Goal: Transaction & Acquisition: Purchase product/service

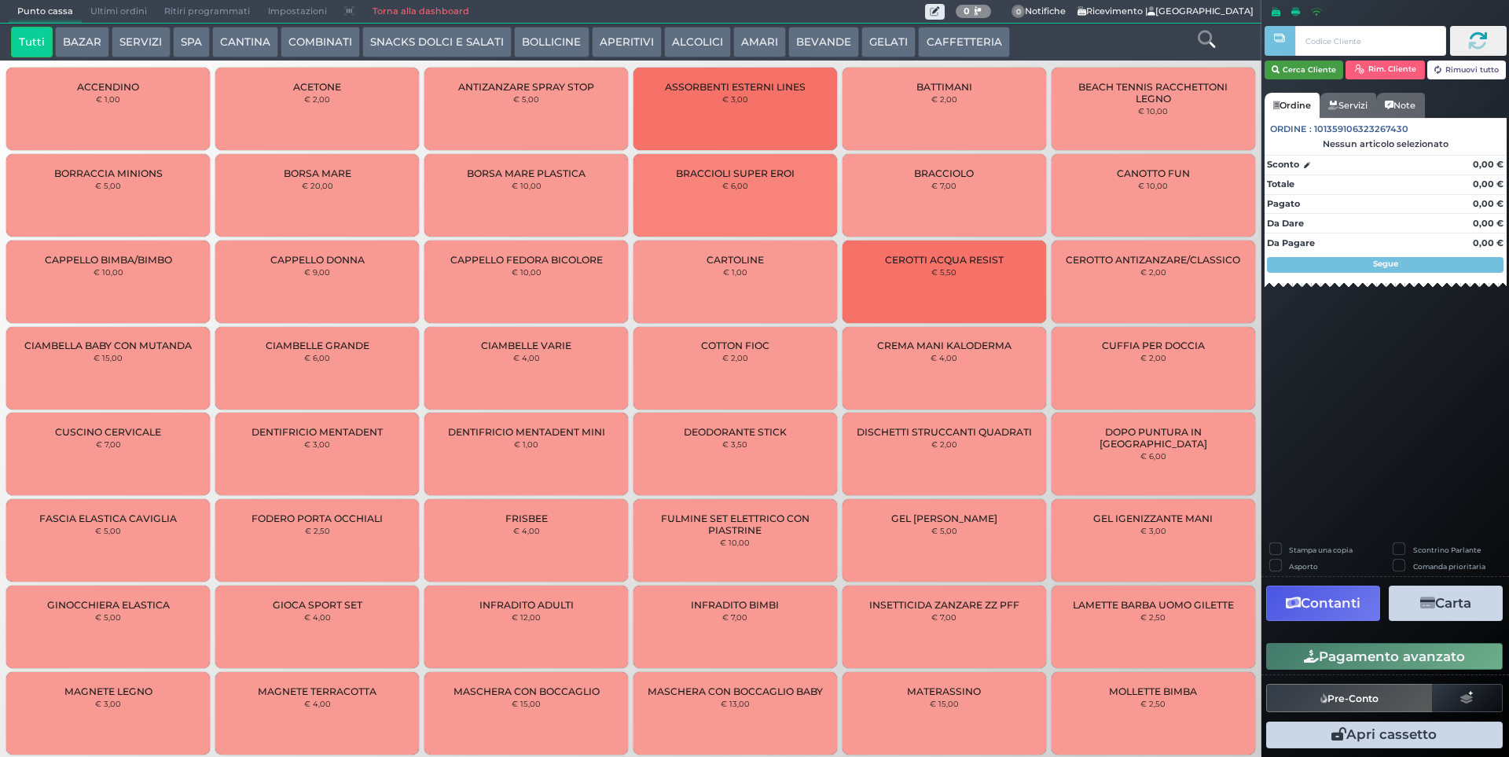
click at [1307, 71] on button "Cerca Cliente" at bounding box center [1303, 70] width 79 height 19
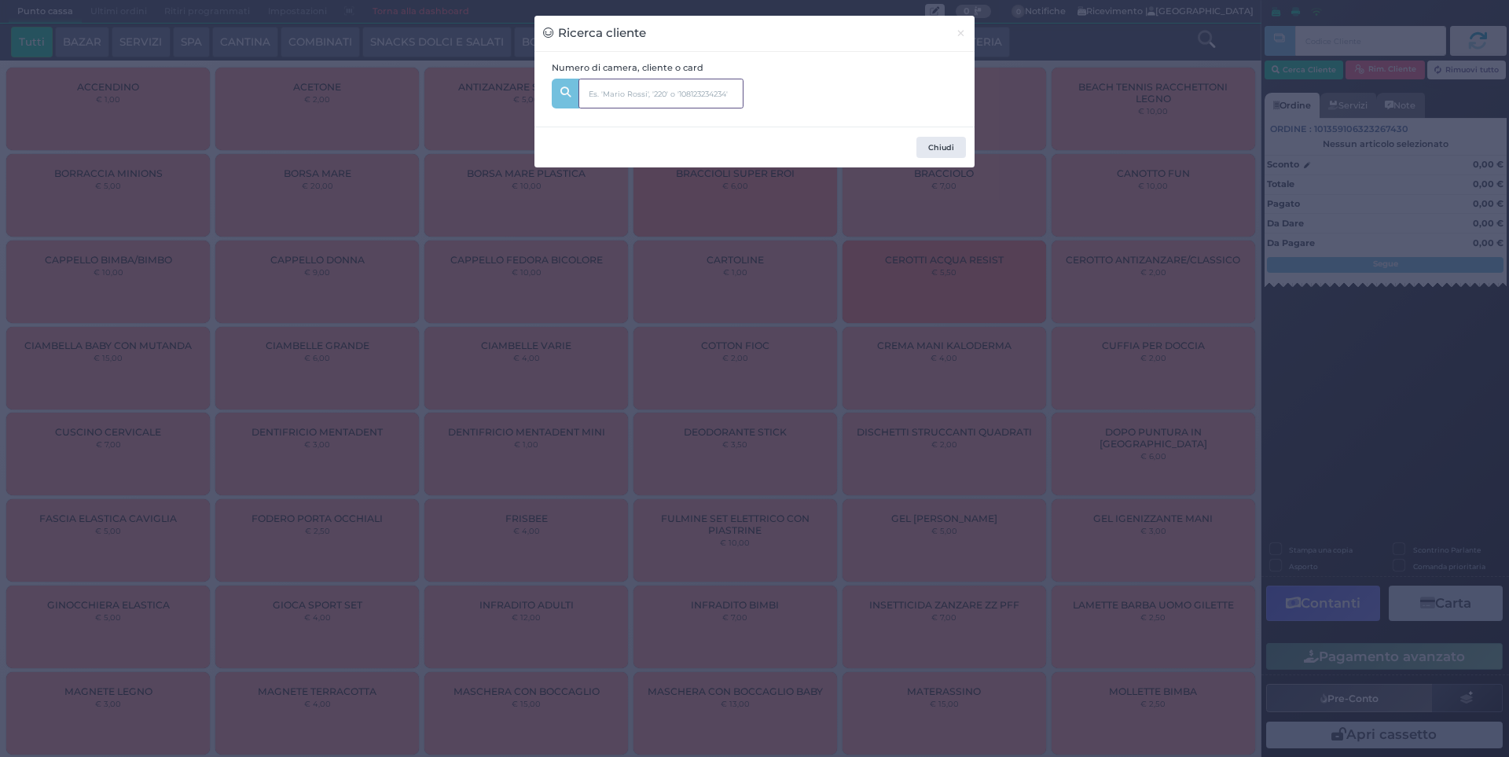
click at [704, 87] on input "text" at bounding box center [660, 94] width 165 height 30
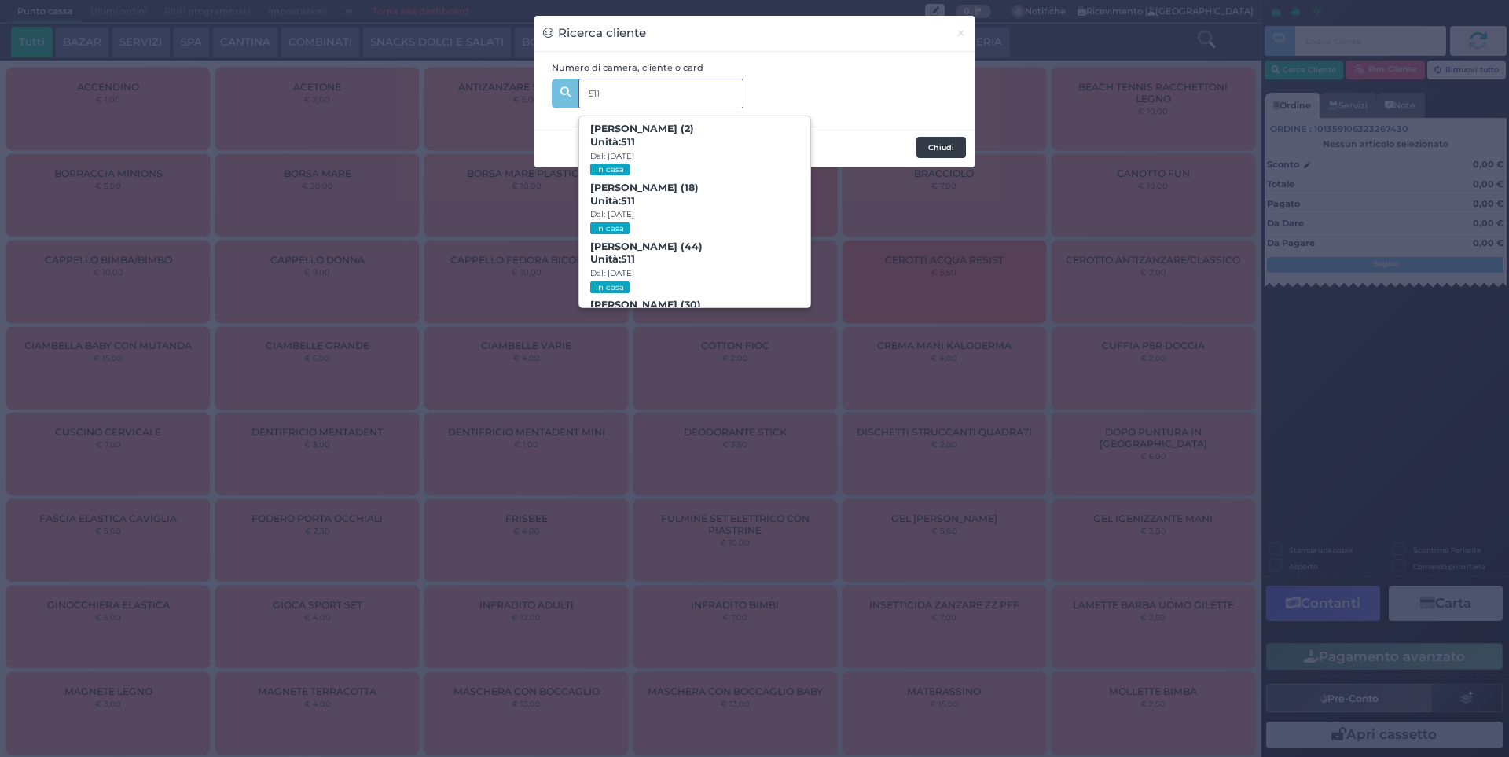
type input "511"
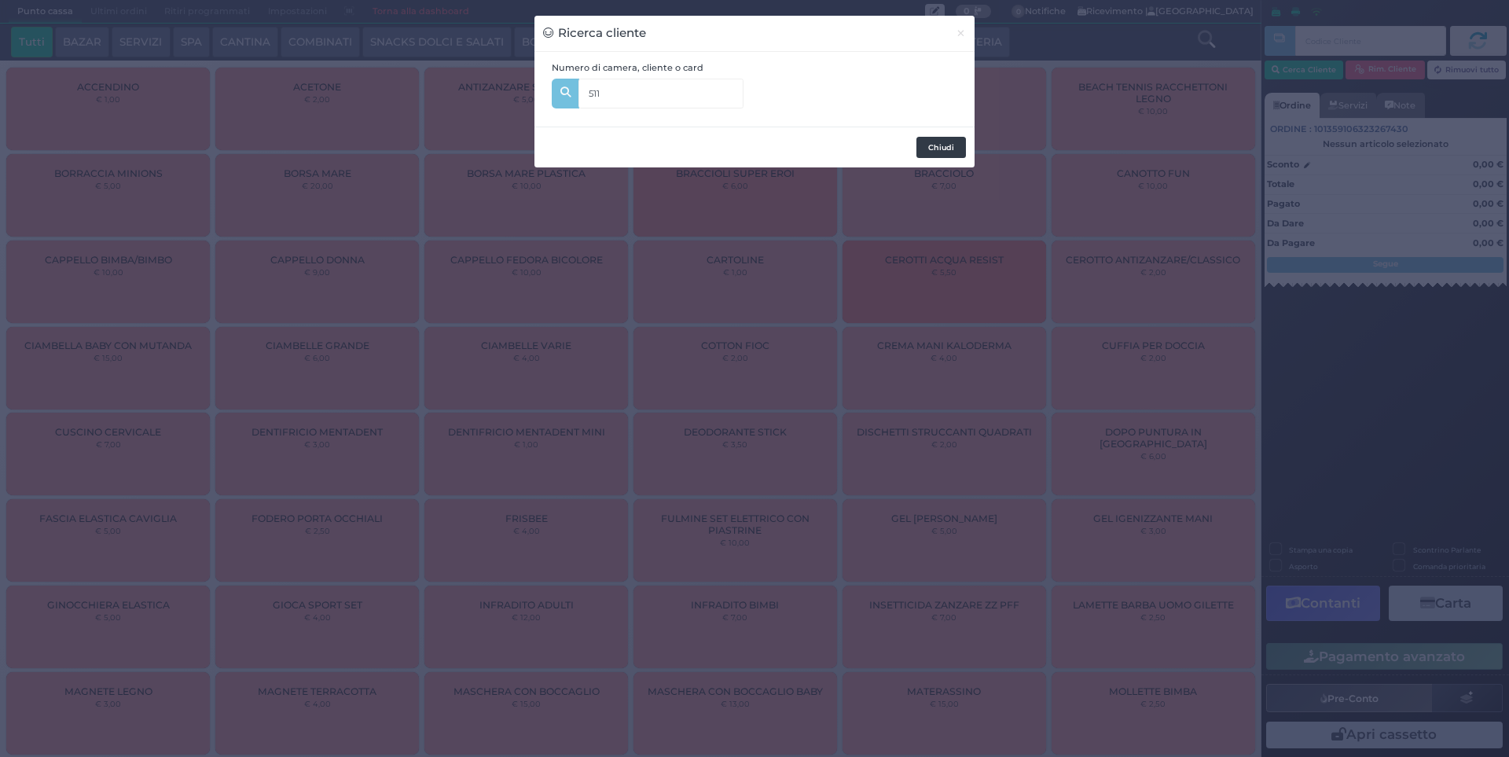
click at [937, 144] on button "Chiudi" at bounding box center [941, 148] width 50 height 22
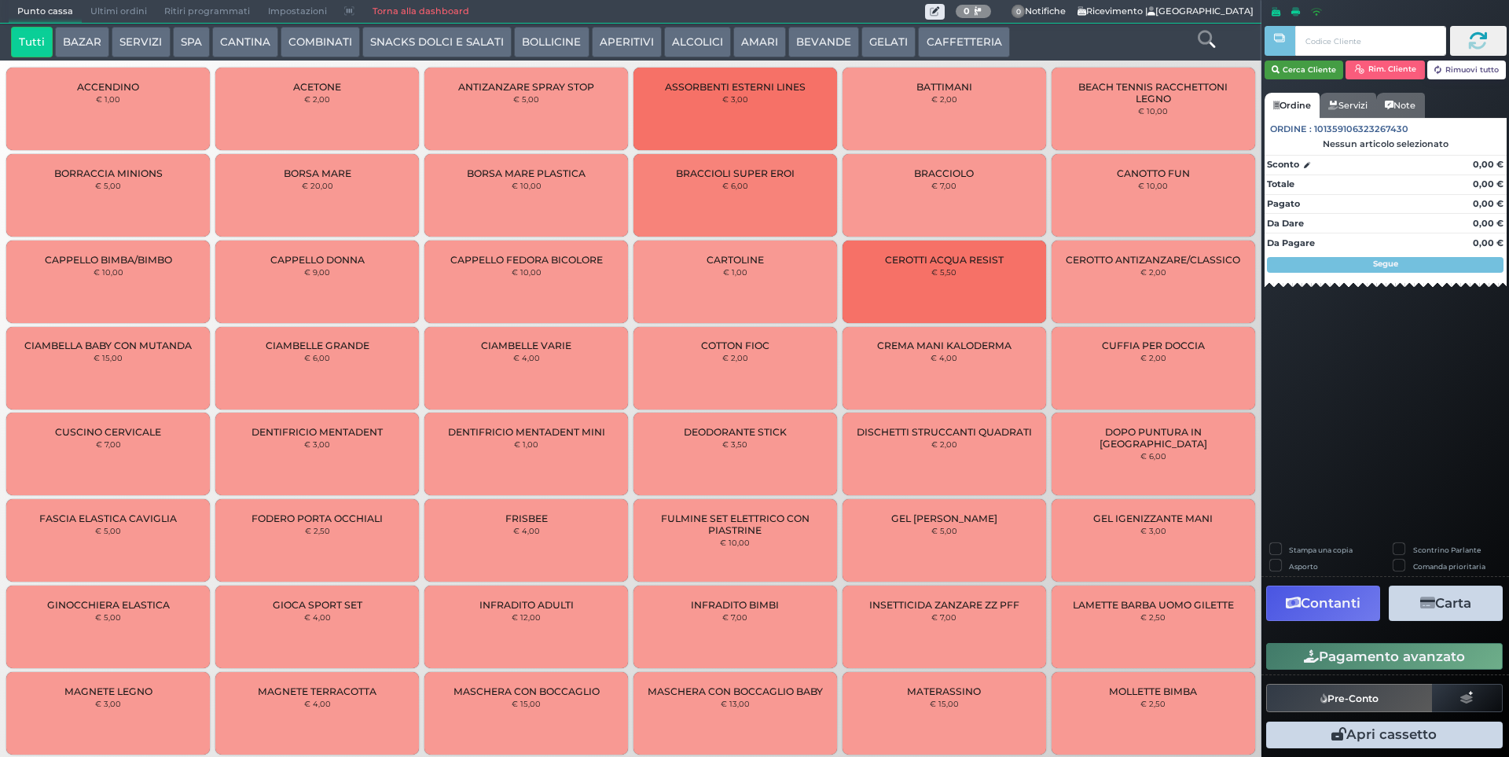
click at [1322, 71] on button "Cerca Cliente" at bounding box center [1303, 70] width 79 height 19
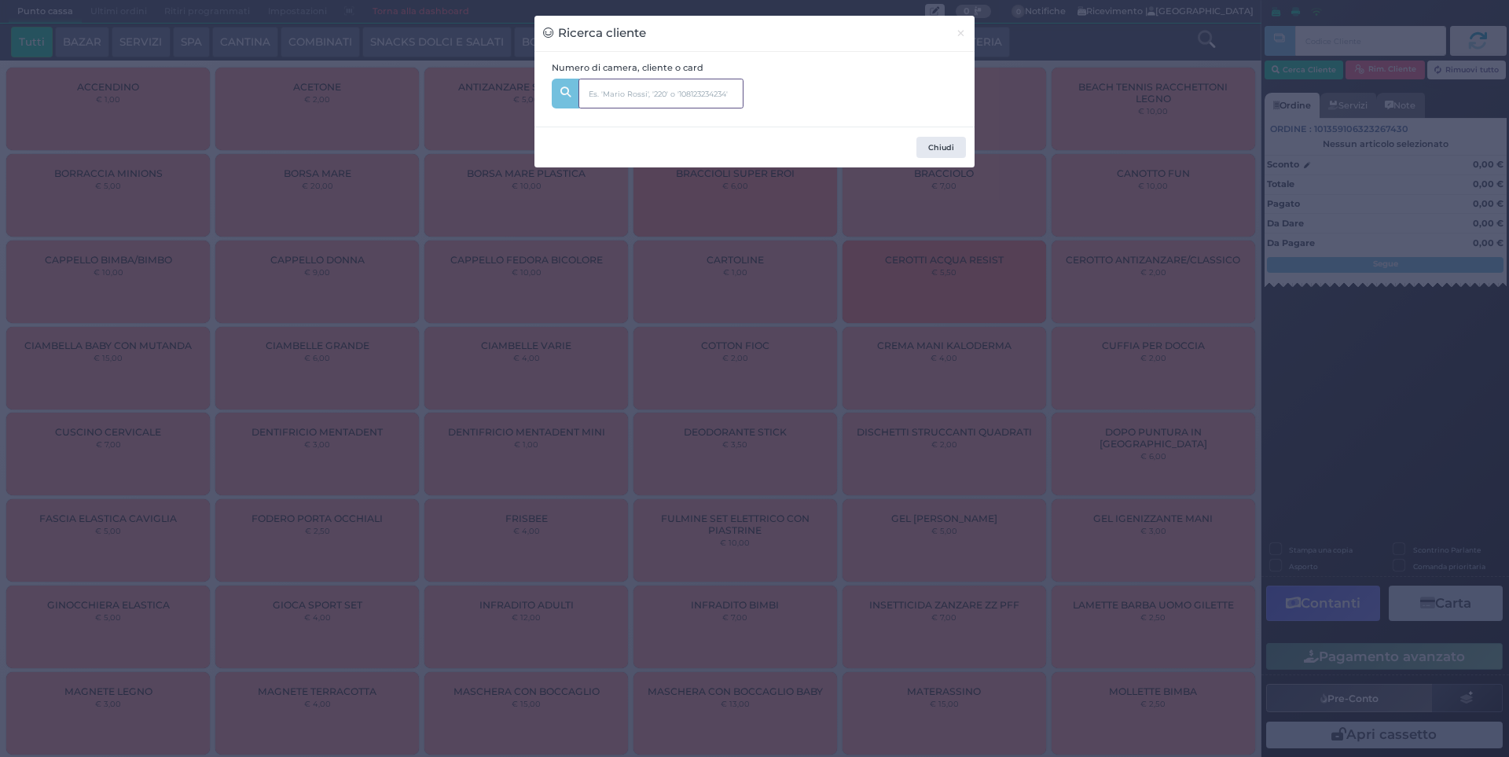
click at [673, 95] on input "text" at bounding box center [660, 94] width 165 height 30
type input "104"
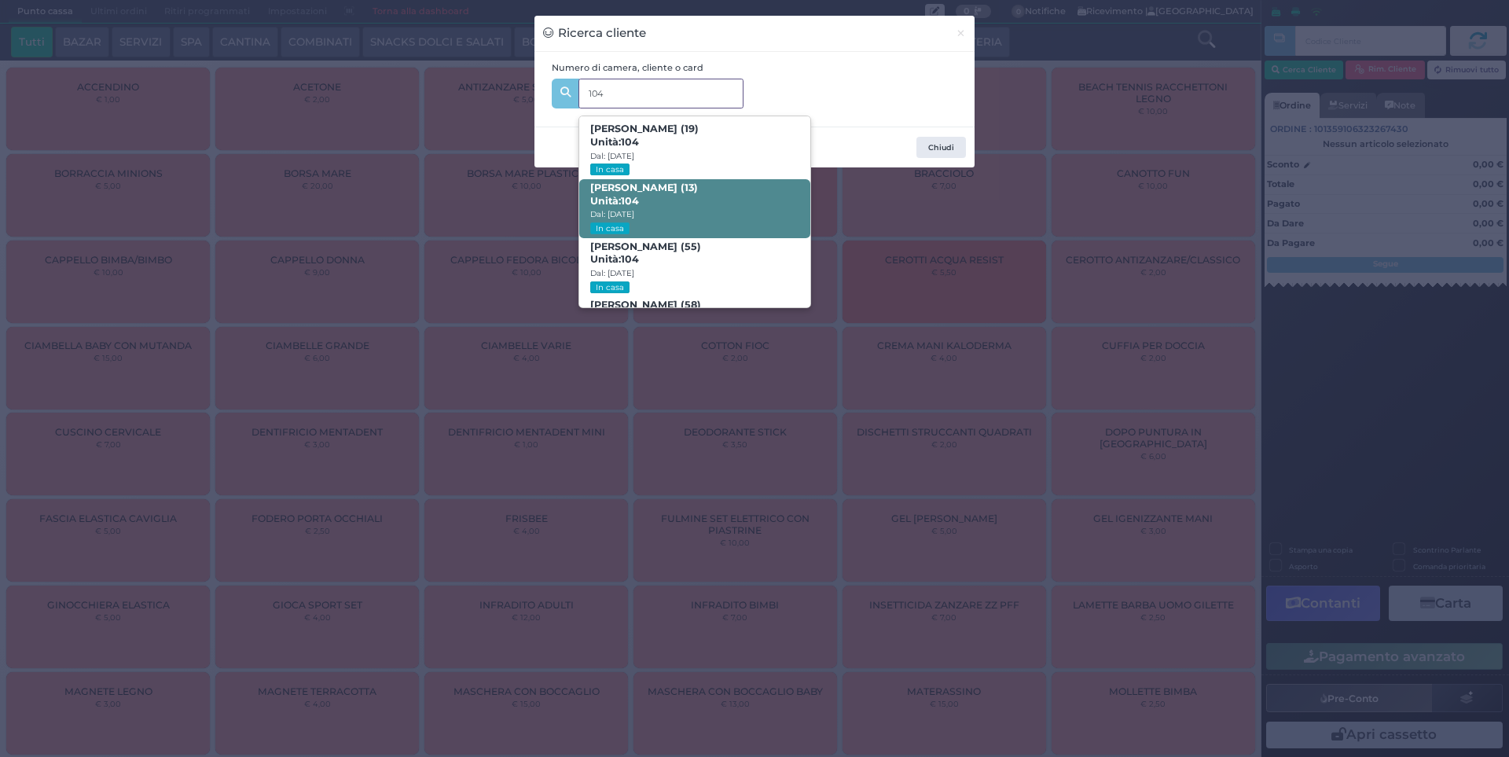
scroll to position [75, 0]
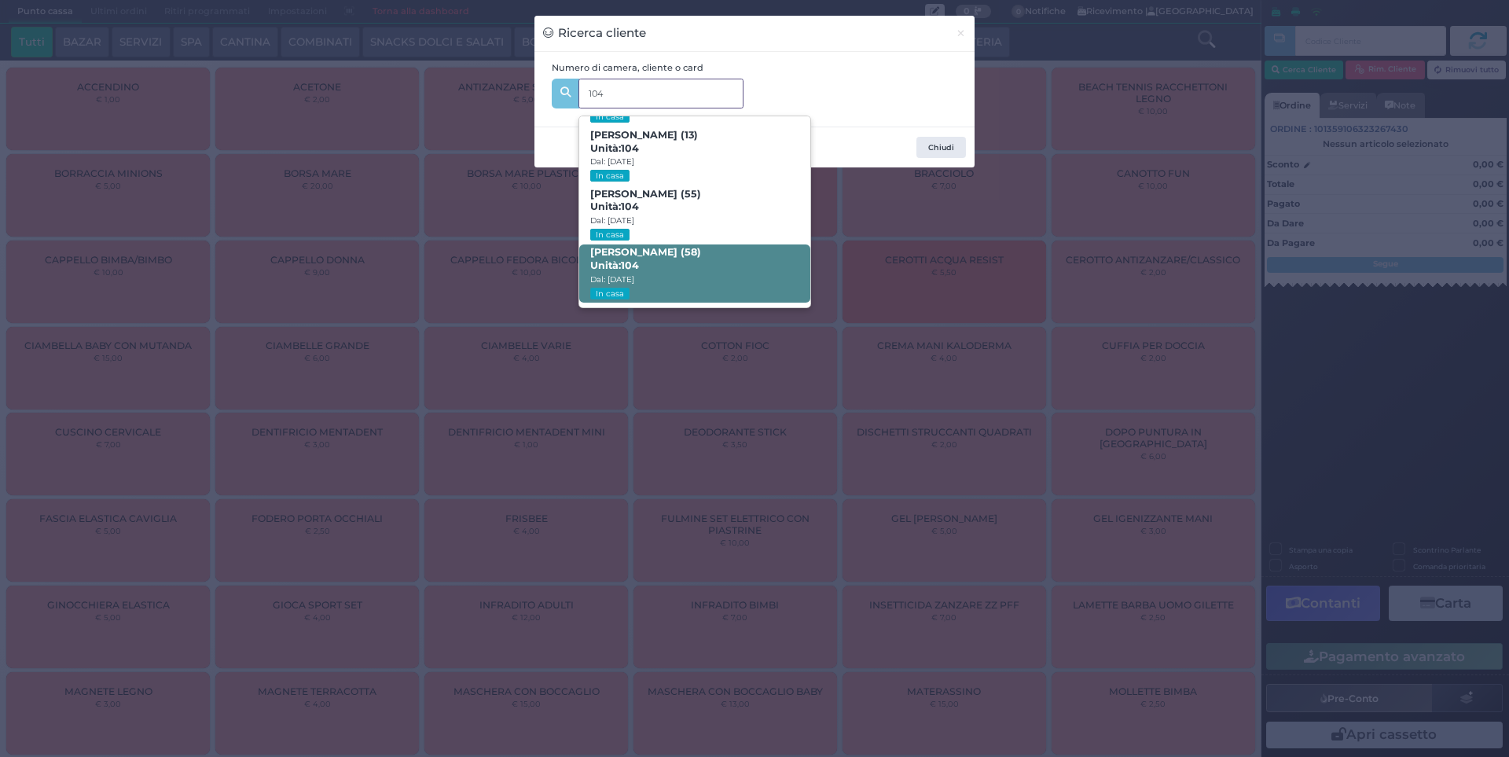
click at [651, 259] on span "[PERSON_NAME] (58) Unità: 104 Dal: [DATE] In casa" at bounding box center [694, 273] width 230 height 59
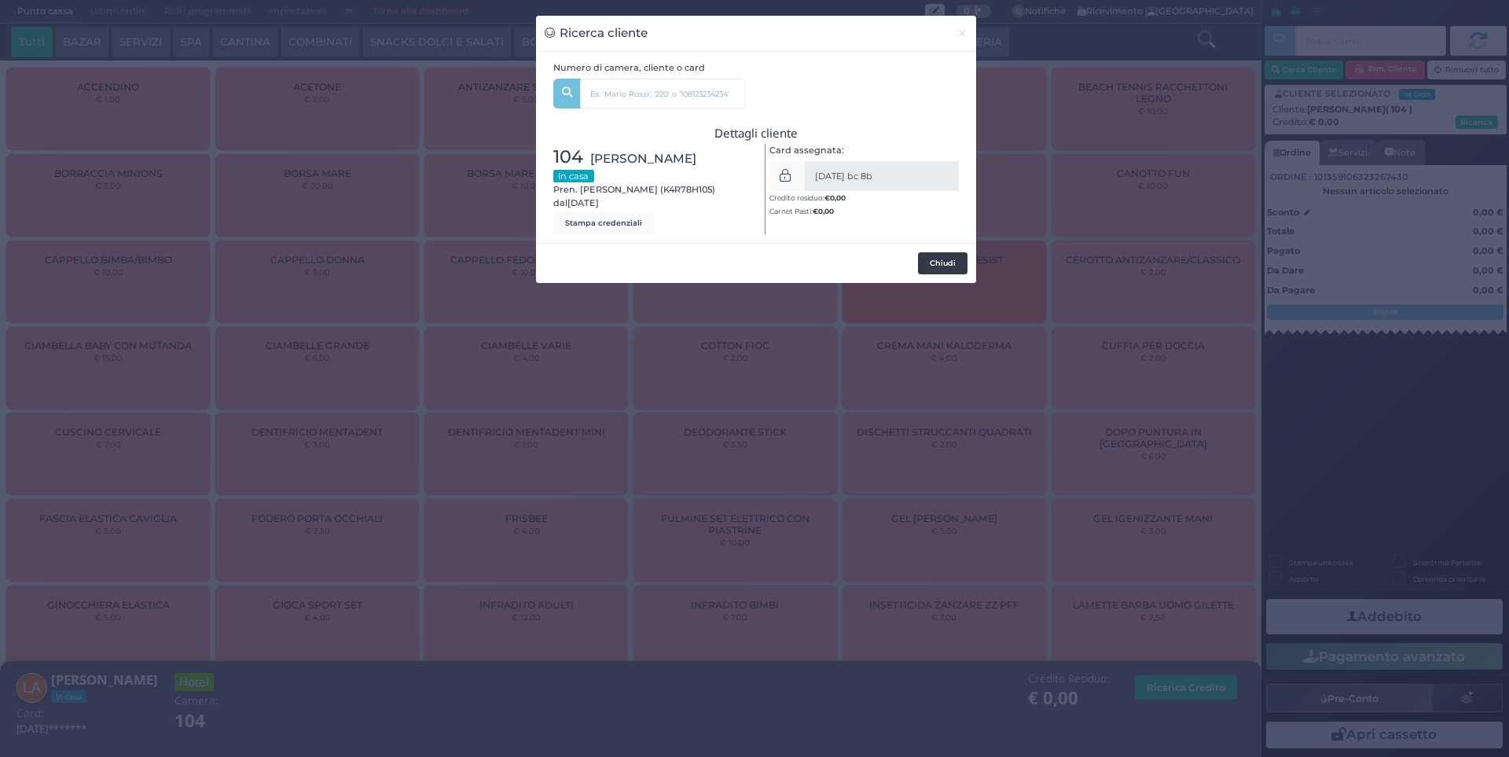
click at [952, 261] on button "Chiudi" at bounding box center [943, 263] width 50 height 22
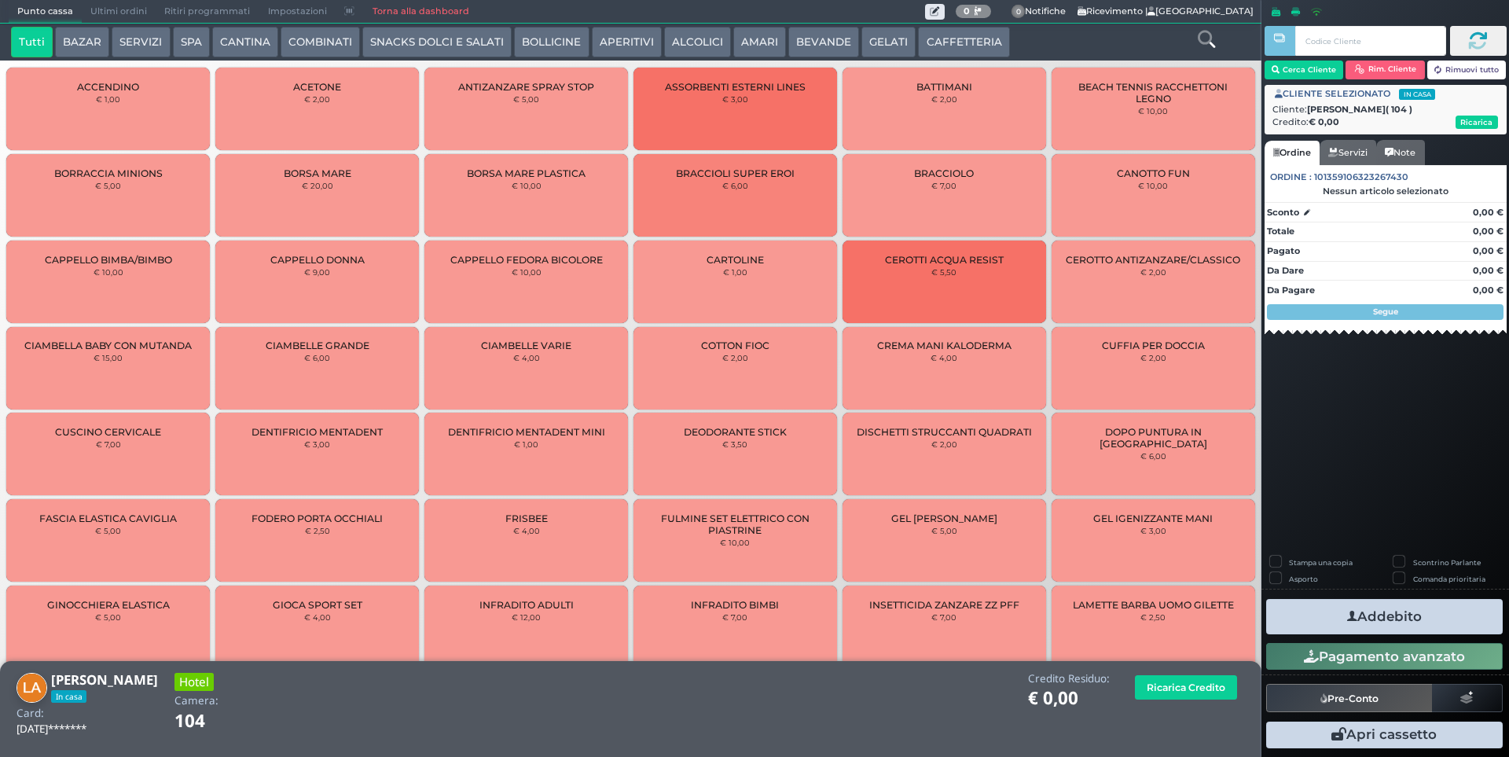
click at [130, 34] on button "SERVIZI" at bounding box center [141, 42] width 58 height 31
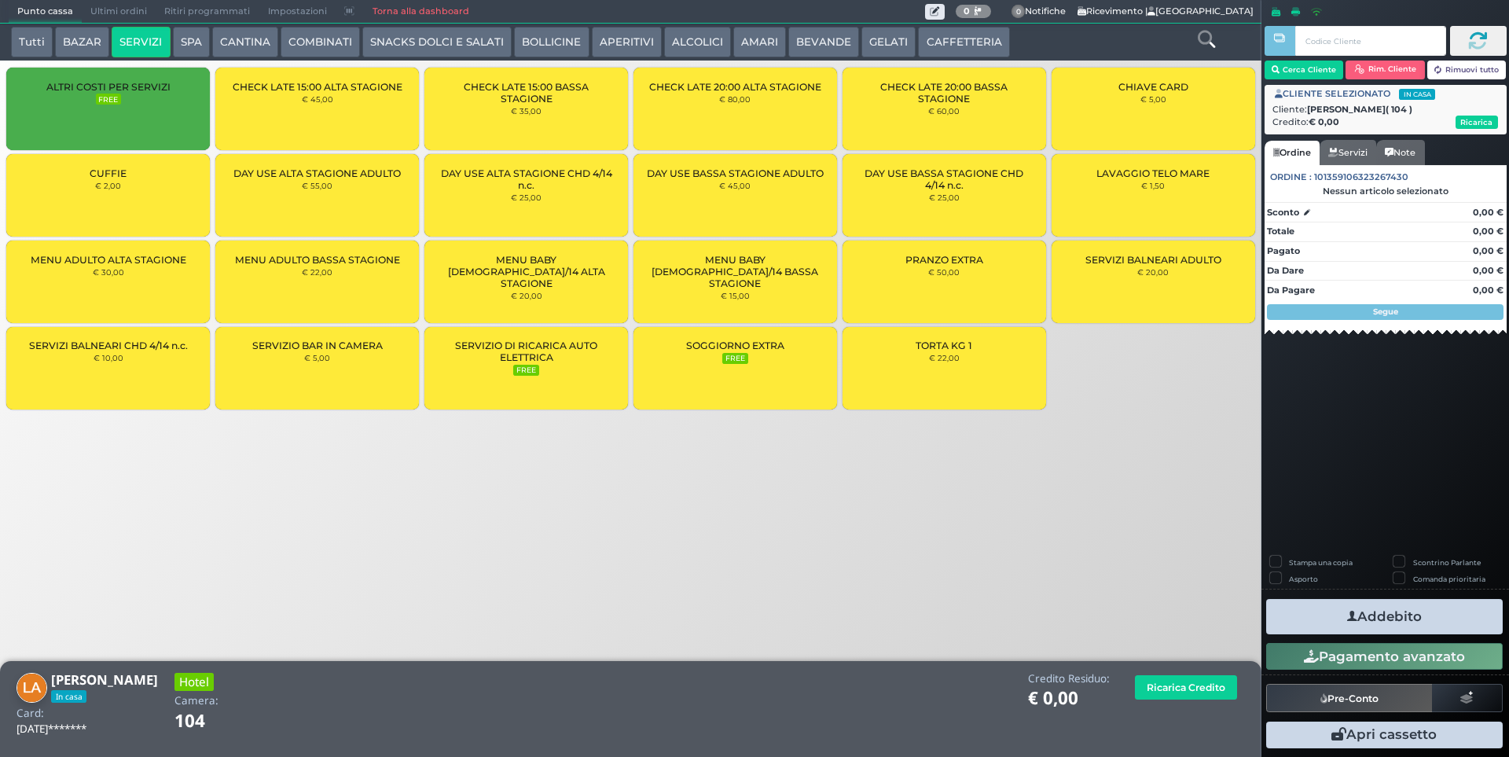
click at [1183, 185] on div "LAVAGGIO TELO MARE € 1,50" at bounding box center [1153, 195] width 204 height 83
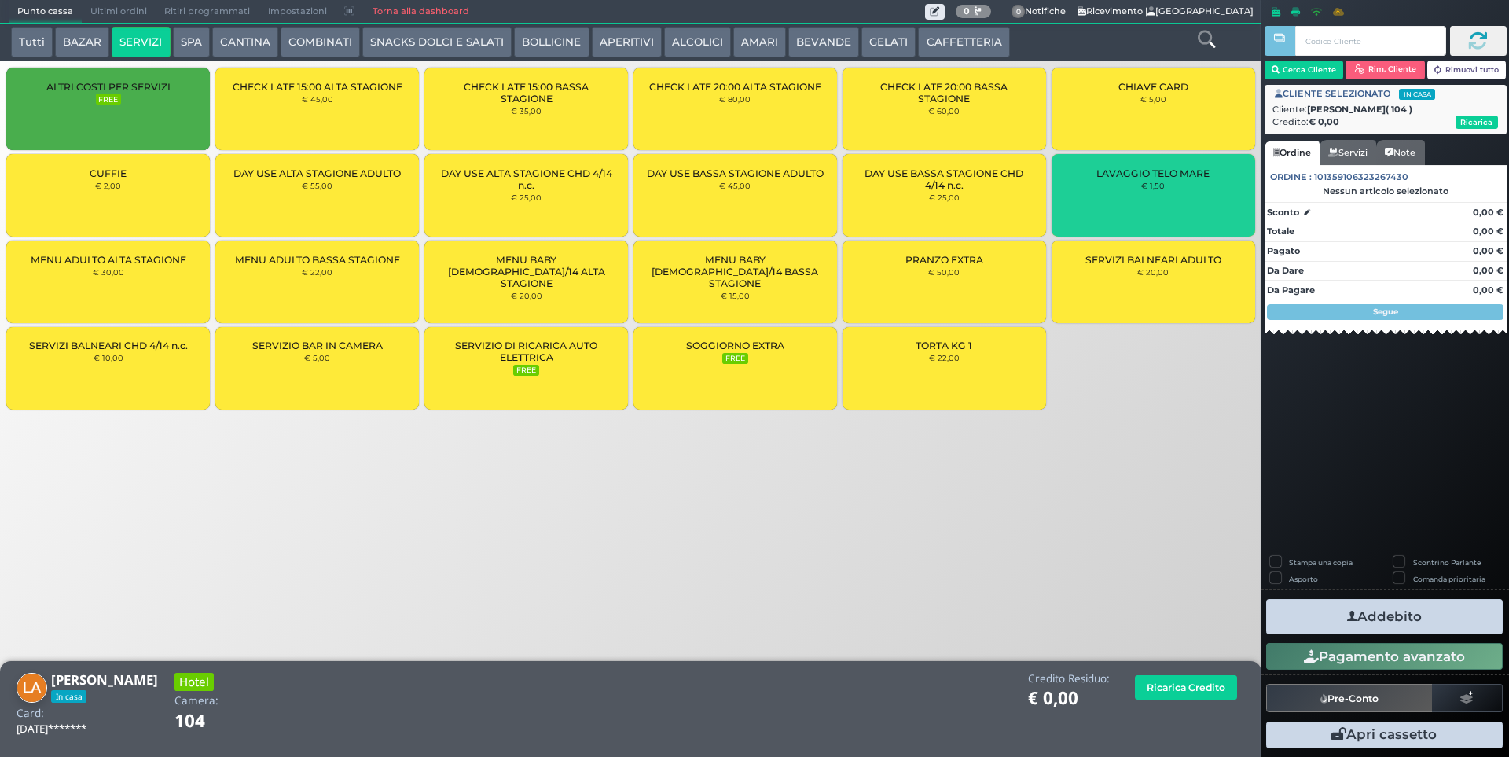
click at [1183, 185] on div "LAVAGGIO TELO MARE € 1,50" at bounding box center [1153, 195] width 204 height 83
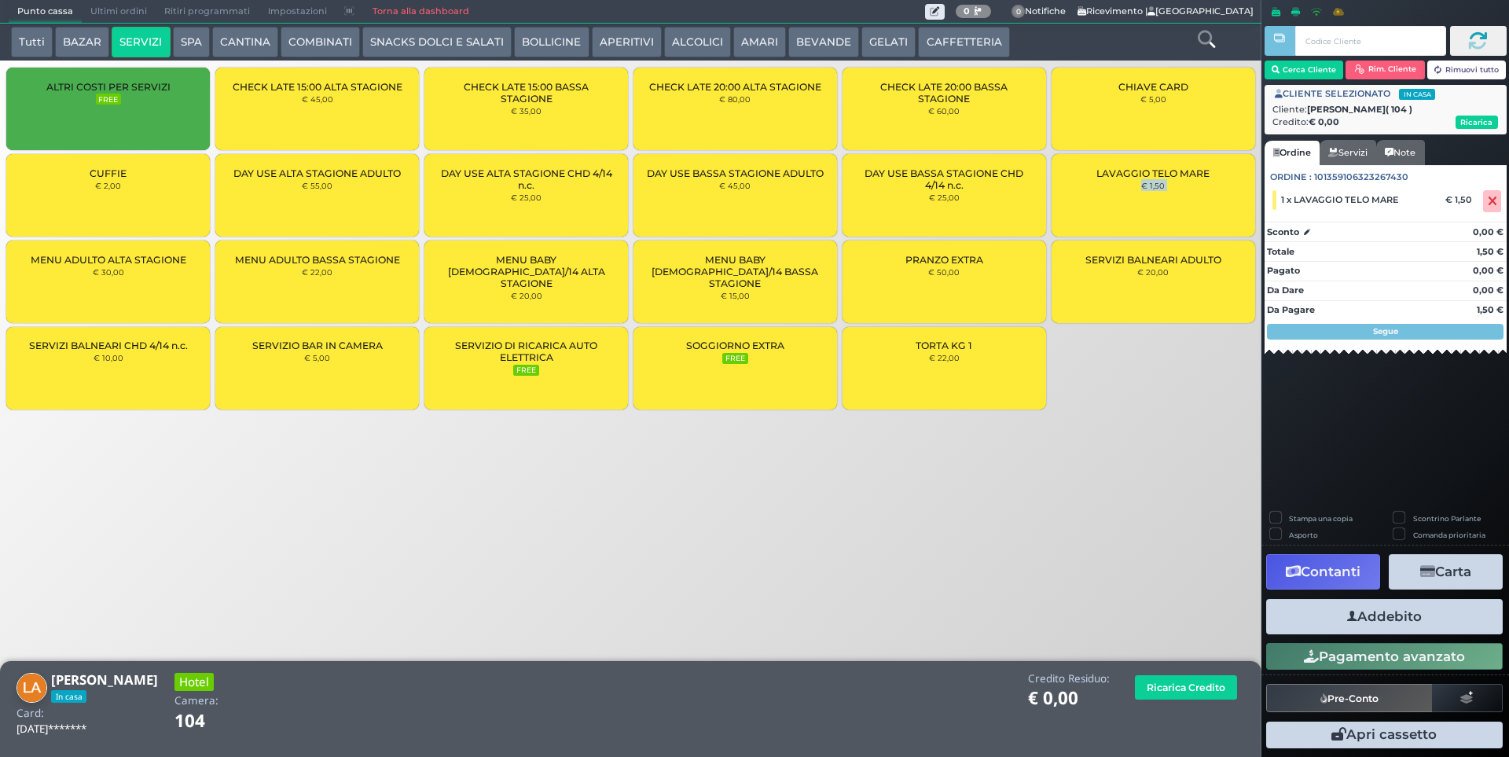
click at [1183, 185] on div "LAVAGGIO TELO MARE € 1,50" at bounding box center [1153, 195] width 204 height 83
click at [1491, 201] on icon at bounding box center [1491, 201] width 9 height 1
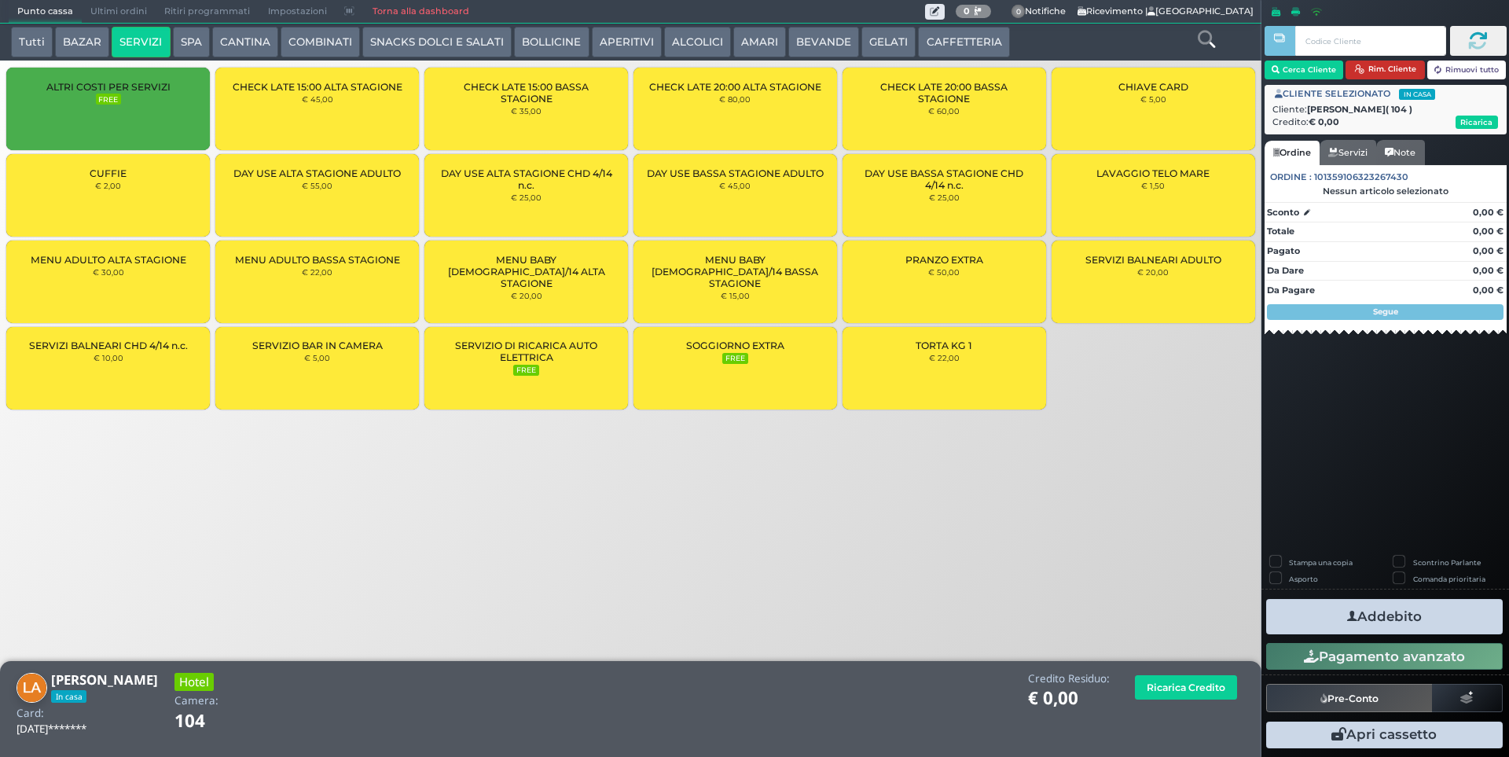
click at [1392, 68] on button "Rim. Cliente" at bounding box center [1384, 70] width 79 height 19
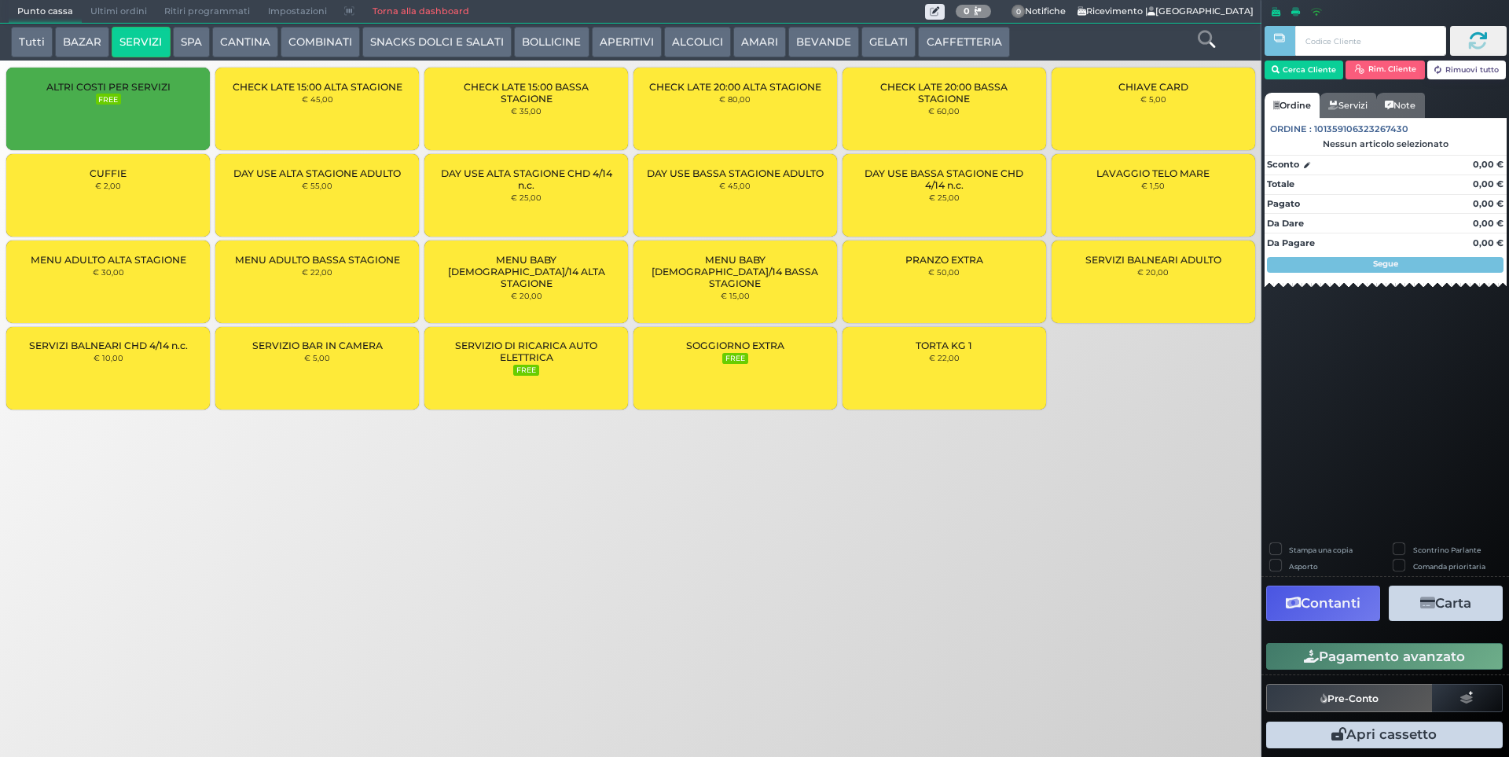
click at [34, 44] on button "Tutti" at bounding box center [32, 42] width 42 height 31
